Goal: Information Seeking & Learning: Learn about a topic

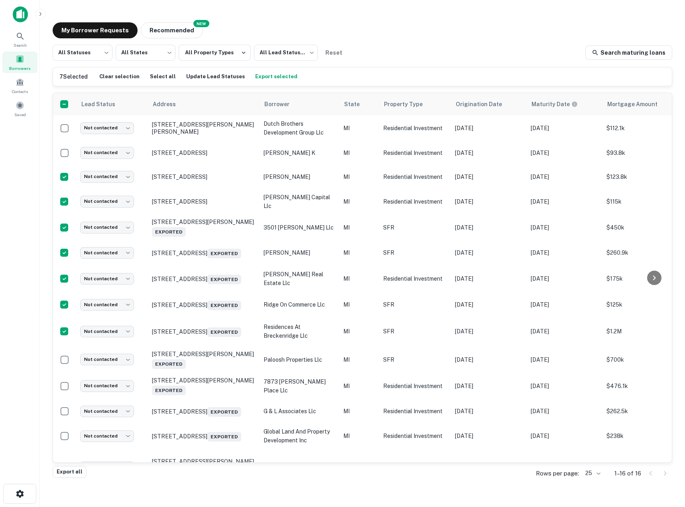
scroll to position [53, 0]
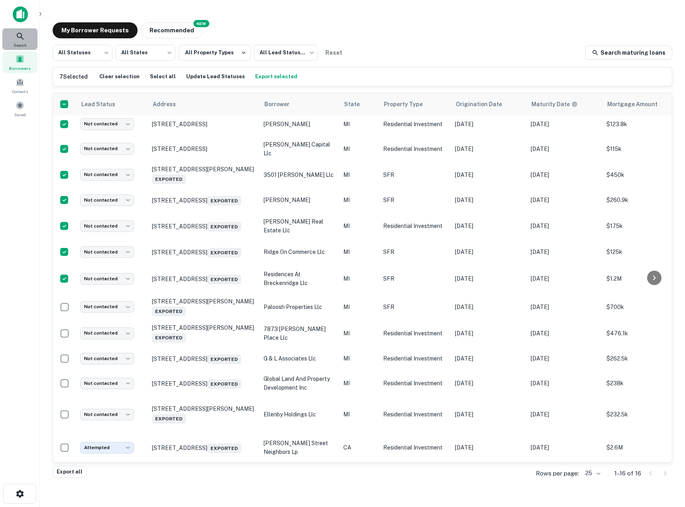
click at [22, 36] on icon at bounding box center [21, 37] width 10 height 10
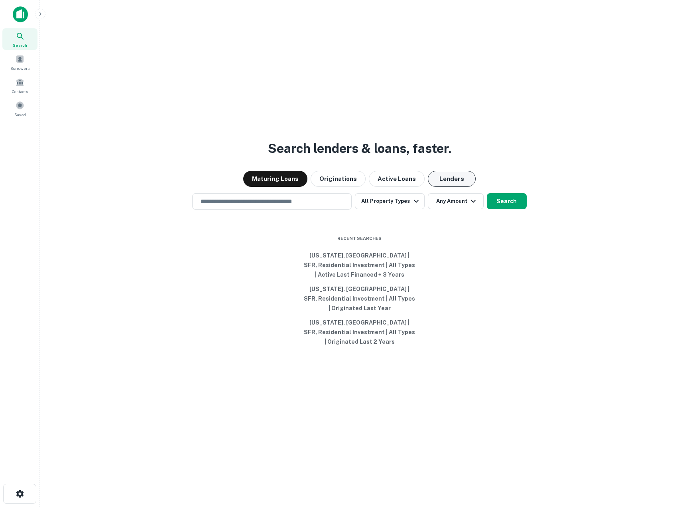
click at [443, 176] on button "Lenders" at bounding box center [452, 179] width 48 height 16
click at [236, 213] on div "Search lenders & loans, faster. Maturing Loans Originations Active Loans Lender…" at bounding box center [359, 272] width 627 height 507
click at [235, 207] on div "​" at bounding box center [272, 201] width 160 height 16
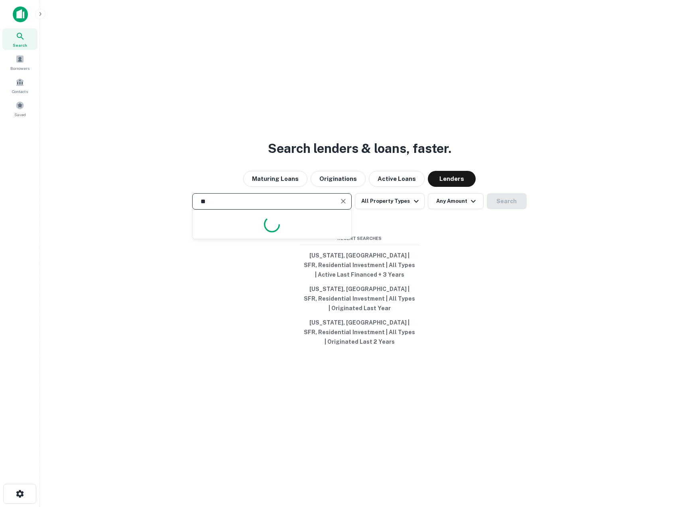
type input "*"
type input "**********"
click at [387, 207] on button "All Property Types" at bounding box center [389, 201] width 69 height 16
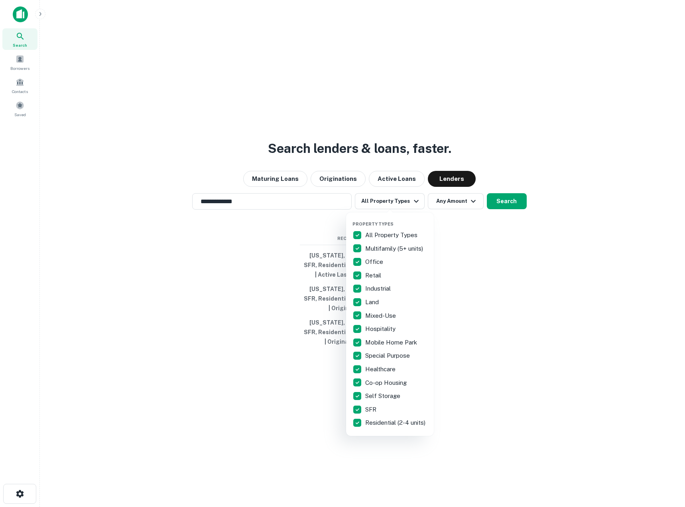
click at [382, 229] on div "All Property Types" at bounding box center [390, 235] width 75 height 14
click at [373, 406] on p "SFR" at bounding box center [371, 409] width 13 height 10
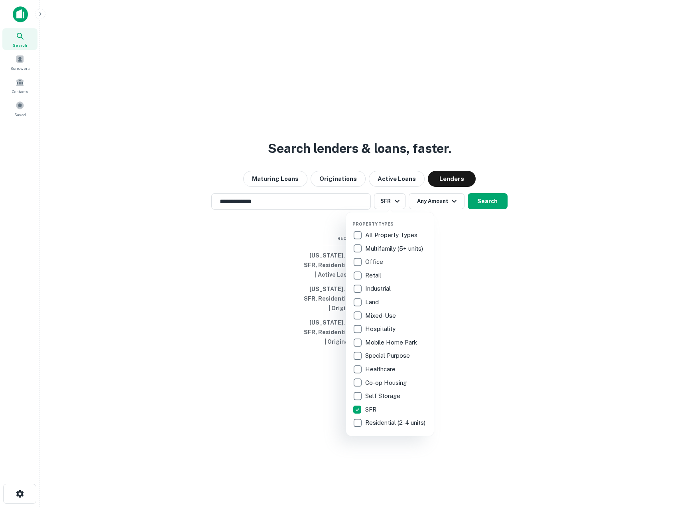
click at [376, 427] on p "Residential (2-4 units)" at bounding box center [396, 423] width 62 height 10
drag, startPoint x: 237, startPoint y: 419, endPoint x: 253, endPoint y: 412, distance: 17.5
click at [238, 419] on div at bounding box center [342, 253] width 685 height 507
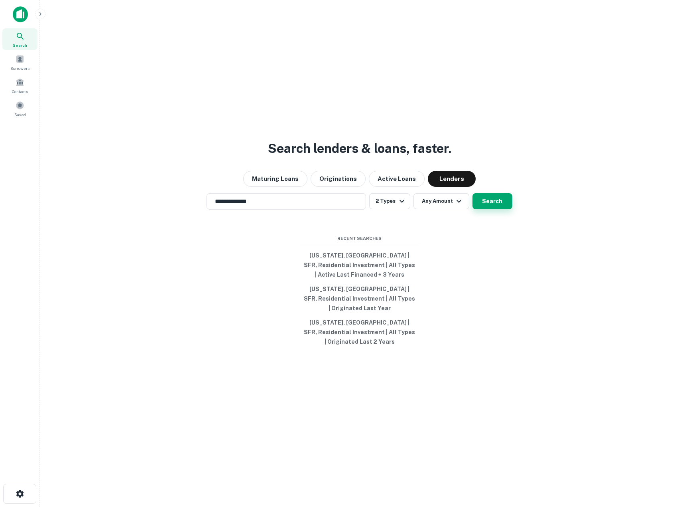
click at [497, 204] on button "Search" at bounding box center [493, 201] width 40 height 16
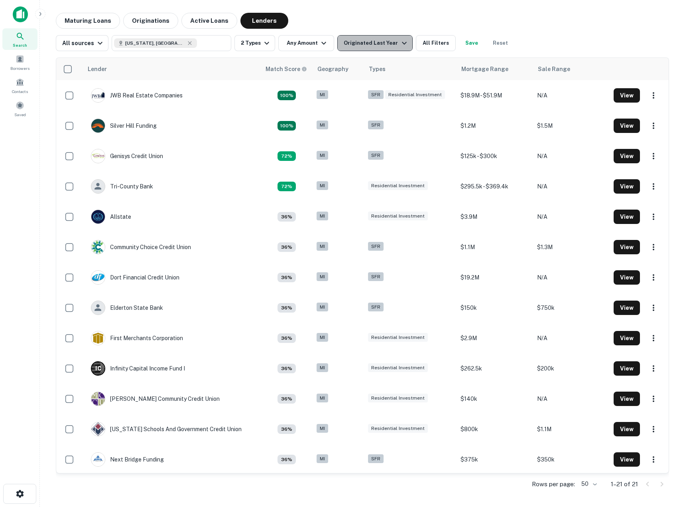
click at [386, 47] on div "Originated Last Year" at bounding box center [376, 43] width 65 height 10
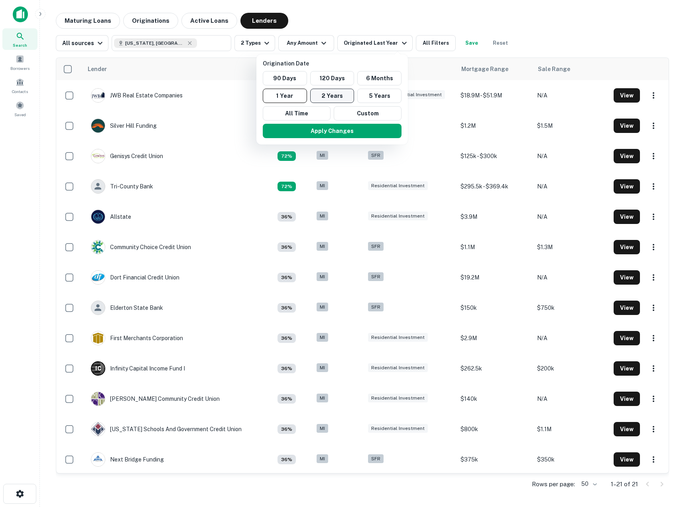
click at [326, 94] on button "2 Years" at bounding box center [332, 96] width 44 height 14
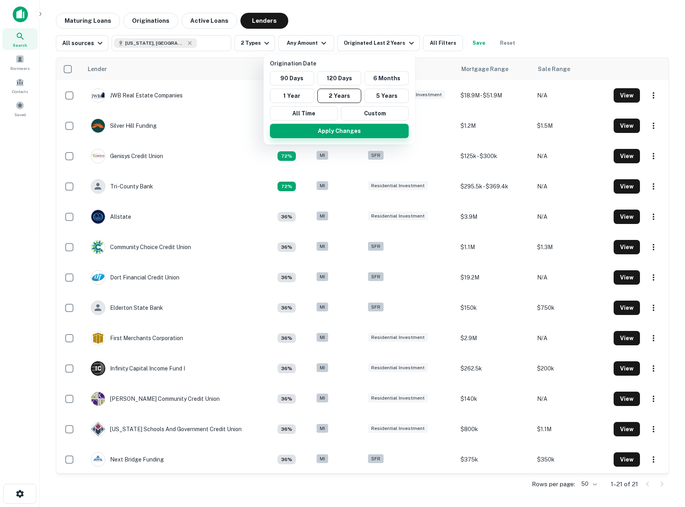
click at [325, 131] on button "Apply Changes" at bounding box center [339, 131] width 139 height 14
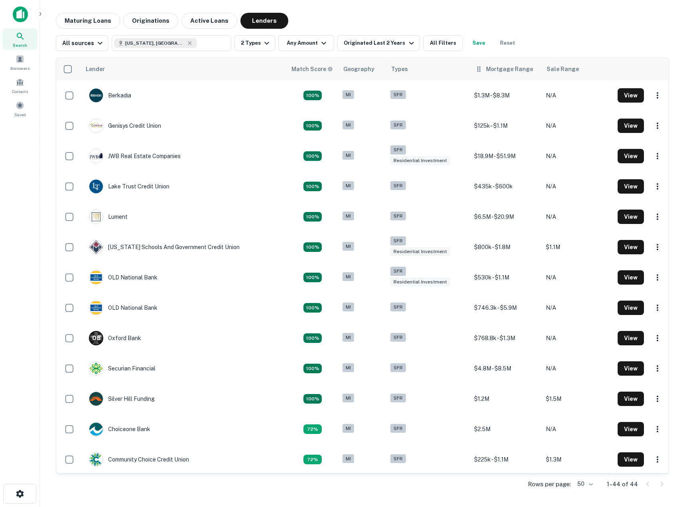
click at [486, 66] on div "Mortgage Range" at bounding box center [509, 69] width 47 height 10
click at [486, 71] on div "Mortgage Range" at bounding box center [509, 69] width 47 height 10
click at [491, 70] on div "Mortgage Range" at bounding box center [509, 69] width 47 height 10
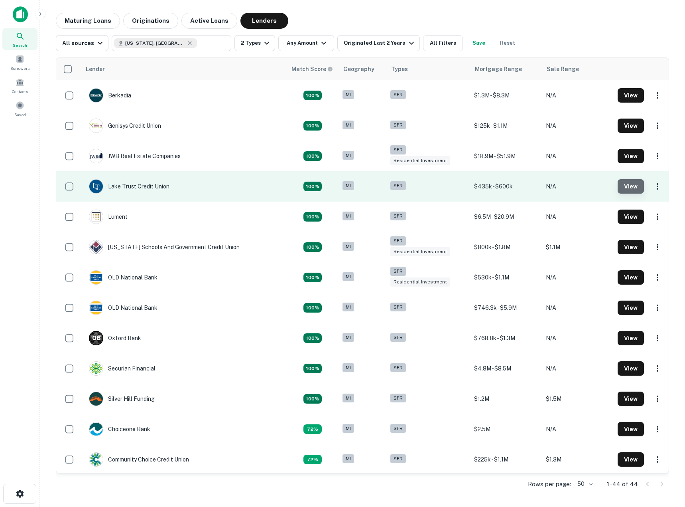
click at [622, 184] on button "View" at bounding box center [631, 186] width 26 height 14
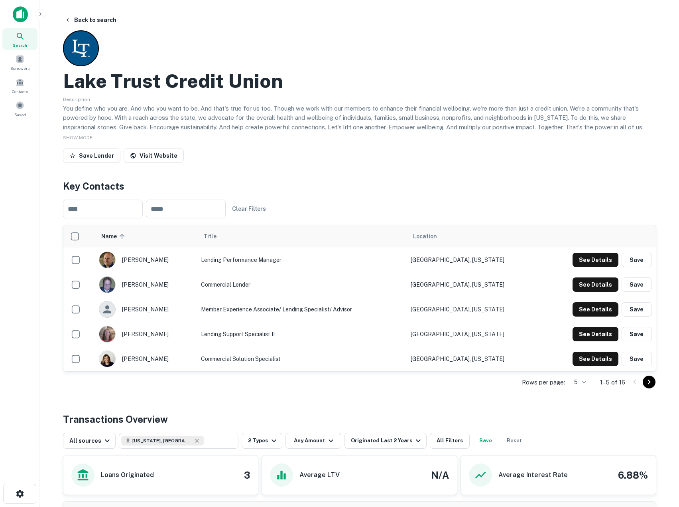
scroll to position [191, 0]
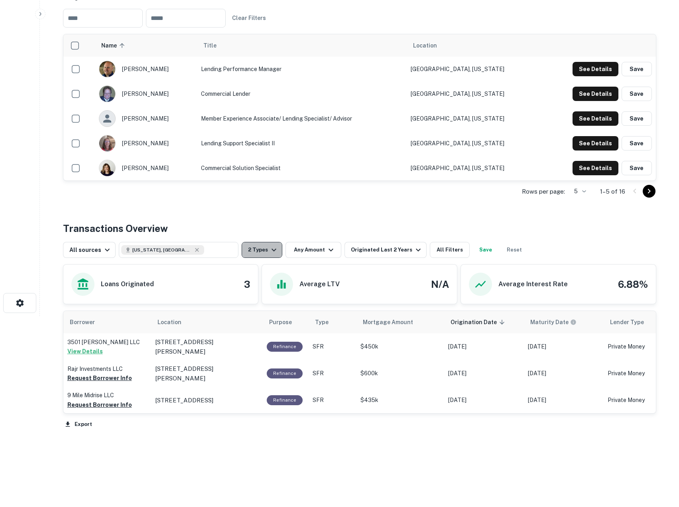
click at [252, 252] on button "2 Types" at bounding box center [262, 250] width 41 height 16
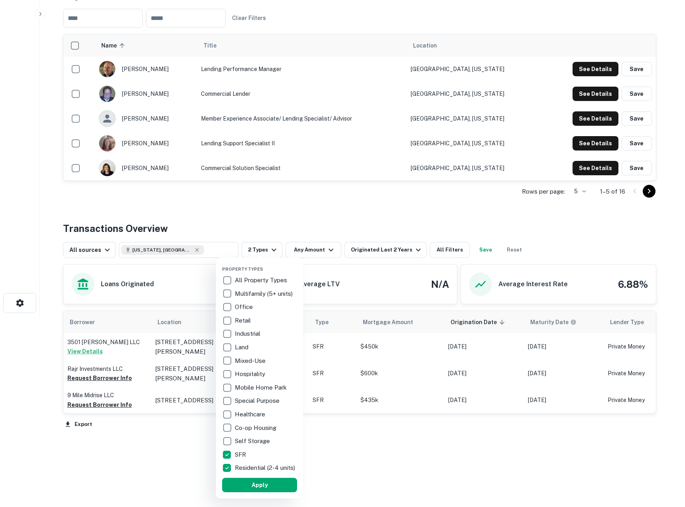
click at [210, 205] on div at bounding box center [342, 253] width 685 height 507
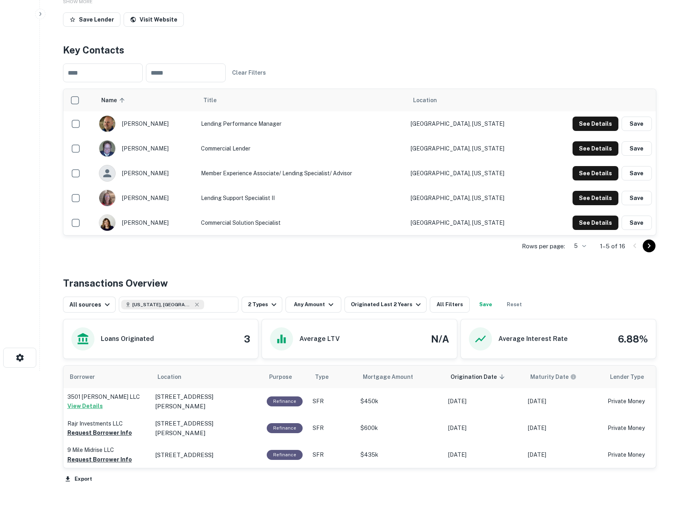
scroll to position [191, 0]
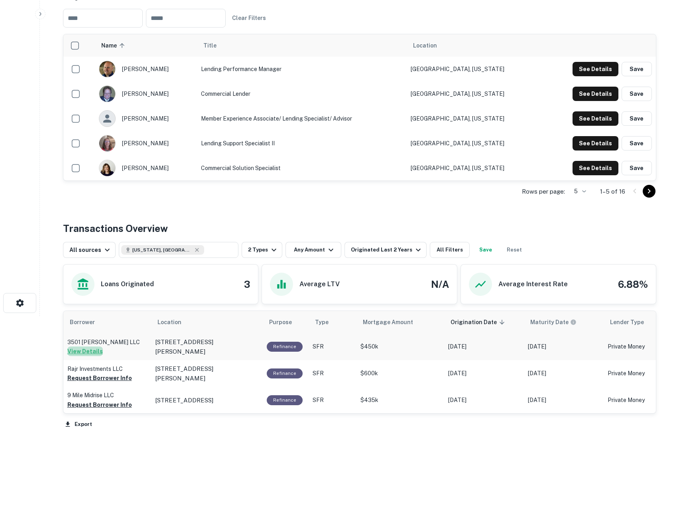
click at [87, 350] on button "View Details" at bounding box center [84, 351] width 35 height 10
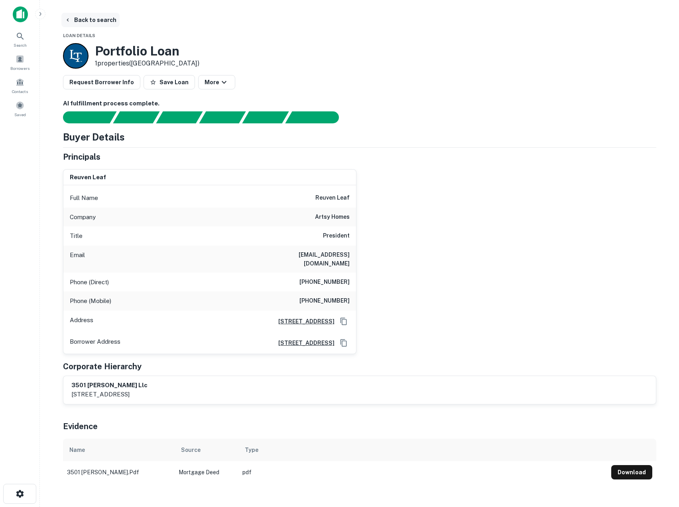
click at [93, 18] on button "Back to search" at bounding box center [90, 20] width 58 height 14
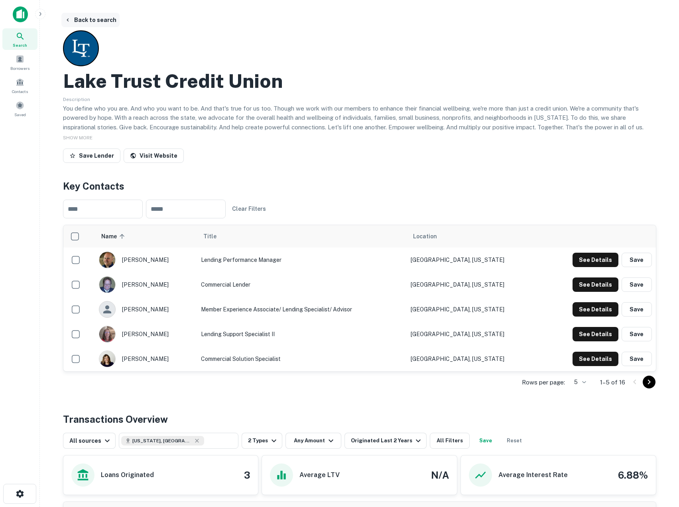
click at [95, 14] on button "Back to search" at bounding box center [90, 20] width 58 height 14
click at [80, 17] on button "Back to search" at bounding box center [90, 20] width 58 height 14
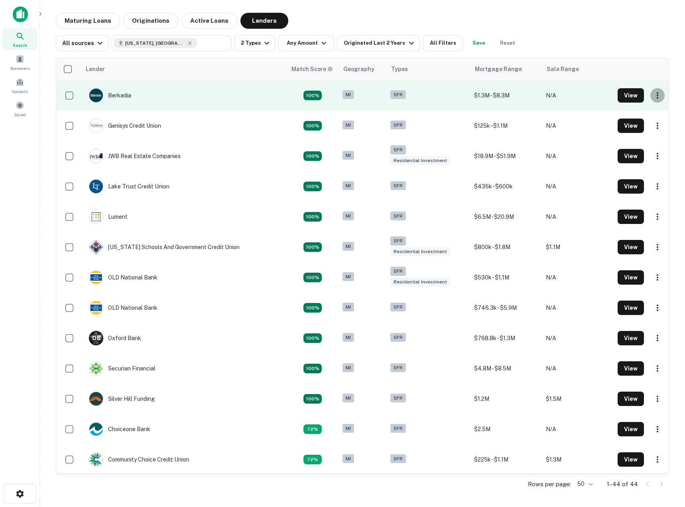
click at [653, 93] on icon "button" at bounding box center [658, 96] width 10 height 10
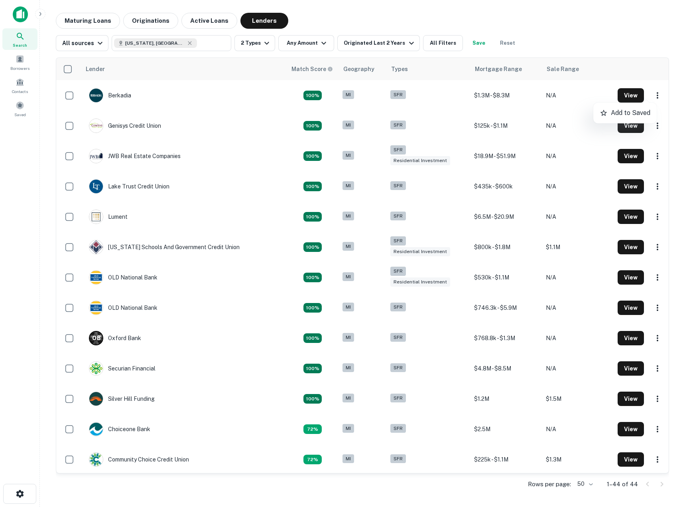
click at [613, 44] on div at bounding box center [342, 253] width 685 height 507
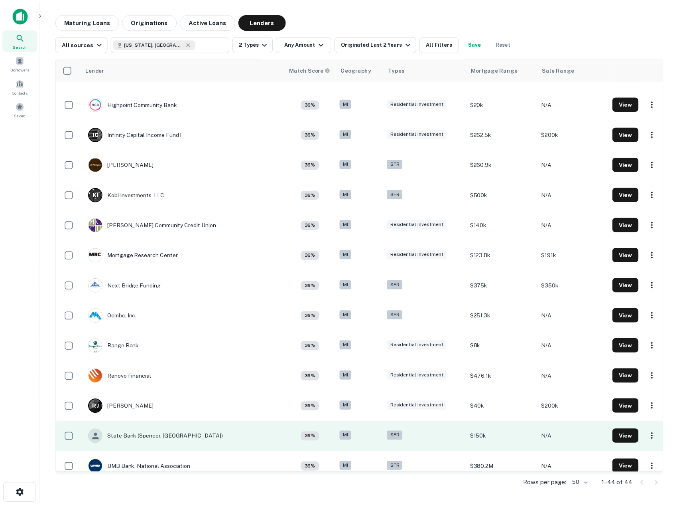
scroll to position [941, 0]
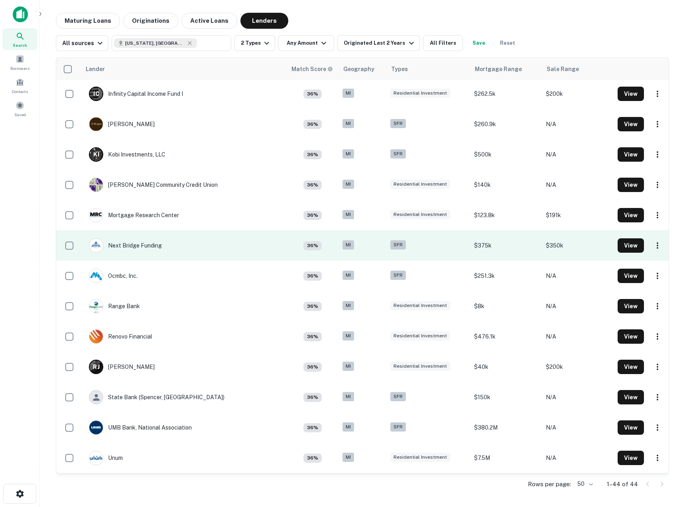
click at [165, 248] on td "Next Bridge Funding" at bounding box center [125, 245] width 81 height 22
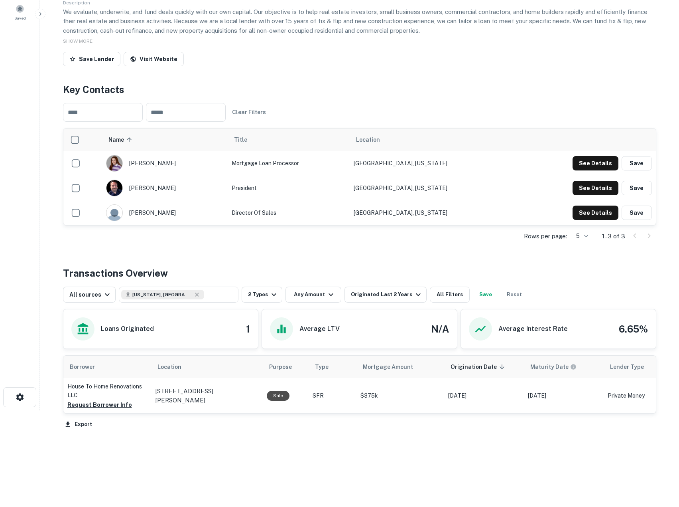
scroll to position [97, 0]
